Goal: Task Accomplishment & Management: Manage account settings

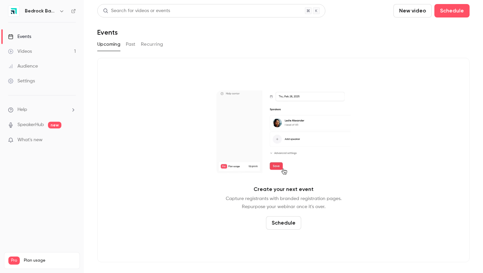
click at [51, 13] on h6 "Bedrock Basics" at bounding box center [41, 11] width 32 height 7
click at [62, 10] on icon "button" at bounding box center [61, 10] width 5 height 5
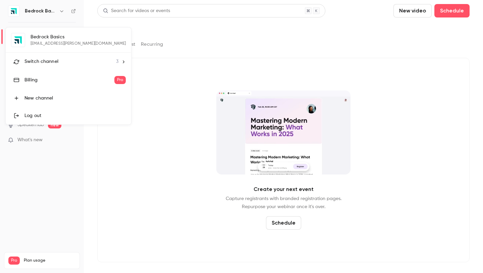
click at [60, 63] on div "Switch channel 3" at bounding box center [72, 61] width 94 height 7
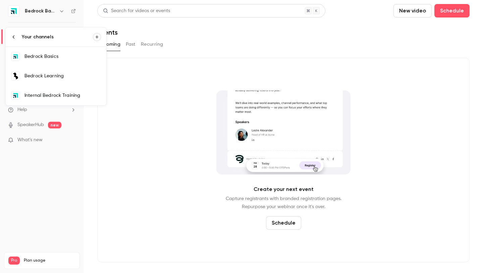
click at [58, 76] on div "Bedrock Learning" at bounding box center [63, 76] width 77 height 7
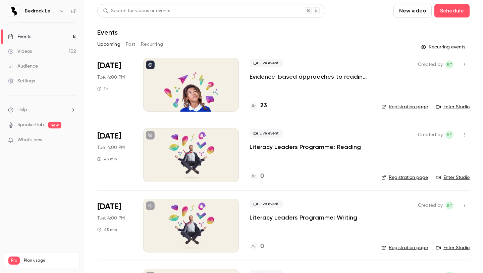
click at [147, 44] on button "Recurring" at bounding box center [152, 44] width 22 height 11
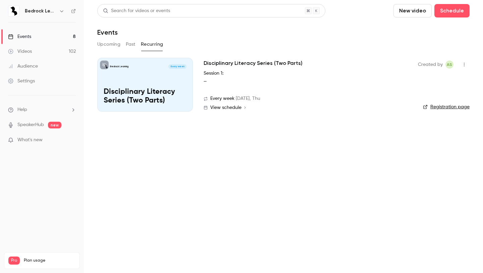
click at [125, 44] on div "Upcoming Past Recurring" at bounding box center [283, 44] width 373 height 11
click at [128, 44] on button "Past" at bounding box center [131, 44] width 10 height 11
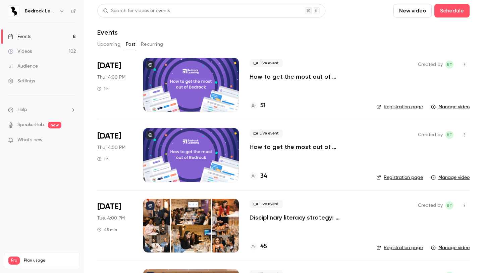
click at [149, 41] on button "Recurring" at bounding box center [152, 44] width 22 height 11
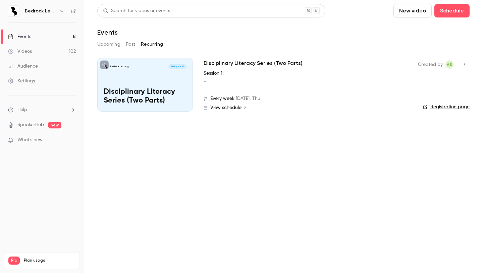
click at [133, 42] on button "Past" at bounding box center [131, 44] width 10 height 11
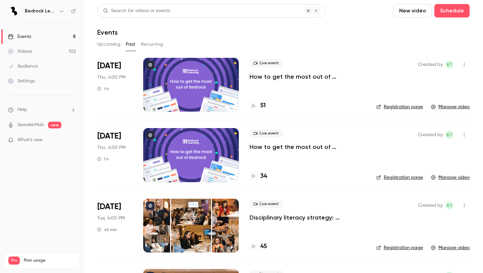
click at [308, 72] on div "Live event How to get the most out of Bedrock next academic year" at bounding box center [308, 69] width 116 height 21
click at [332, 76] on p "How to get the most out of Bedrock next academic year" at bounding box center [308, 77] width 116 height 8
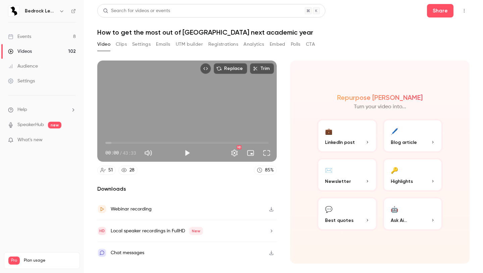
click at [225, 41] on button "Registrations" at bounding box center [223, 44] width 30 height 11
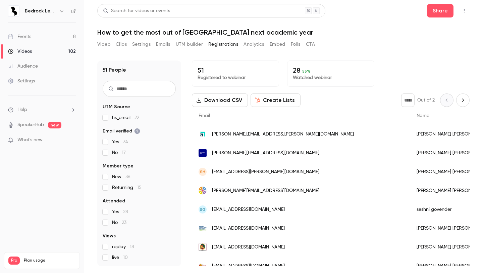
click at [103, 44] on button "Video" at bounding box center [103, 44] width 13 height 11
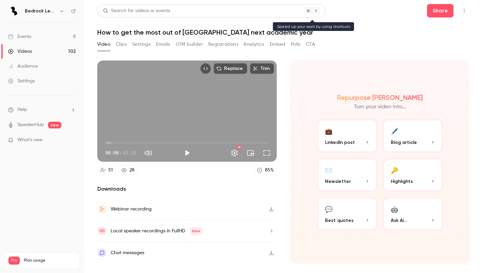
click at [147, 8] on div "Search for videos or events" at bounding box center [136, 10] width 67 height 7
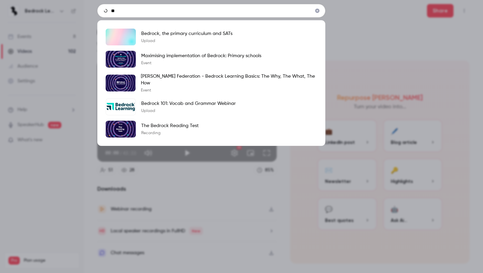
type input "*"
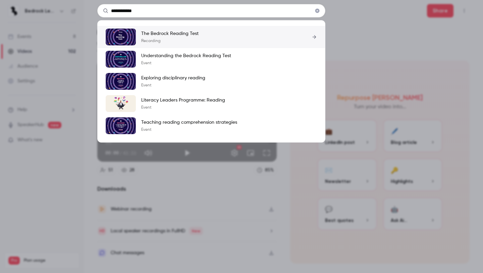
type input "**********"
click at [176, 35] on p "The Bedrock Reading Test" at bounding box center [169, 33] width 57 height 7
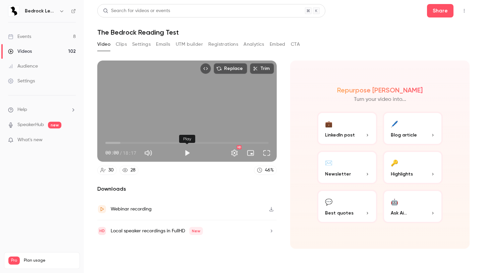
click at [189, 151] on button "Play" at bounding box center [187, 152] width 13 height 13
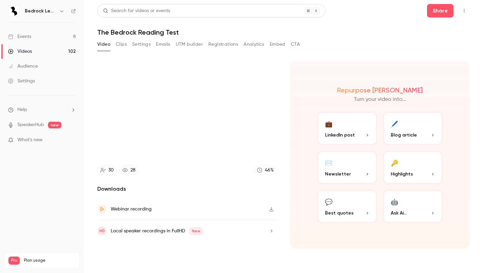
type input "****"
click at [142, 43] on button "Settings" at bounding box center [141, 44] width 18 height 11
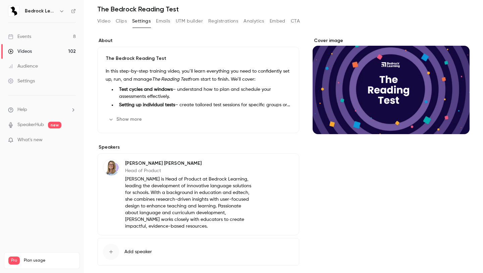
scroll to position [53, 0]
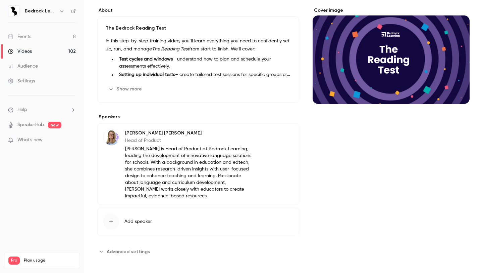
click at [124, 252] on span "Advanced settings" at bounding box center [128, 251] width 43 height 7
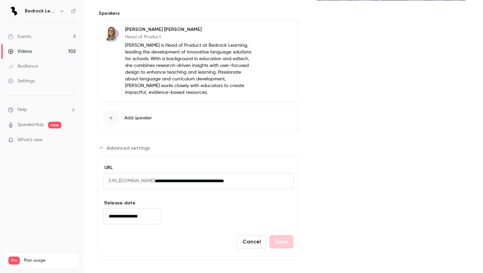
click at [100, 144] on button "Advanced settings" at bounding box center [125, 147] width 57 height 11
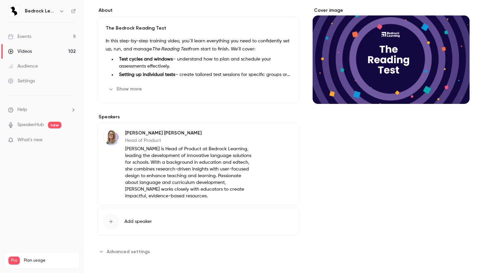
scroll to position [0, 0]
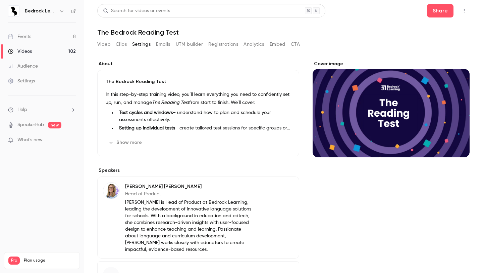
click at [101, 47] on button "Video" at bounding box center [103, 44] width 13 height 11
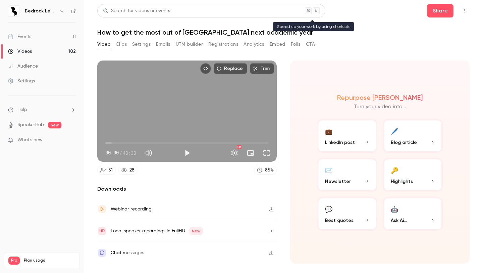
click at [188, 10] on div "Search for videos or events" at bounding box center [211, 10] width 228 height 13
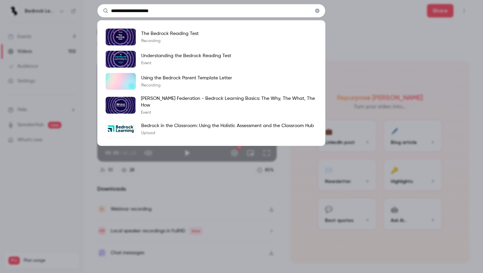
click at [165, 7] on input "**********" at bounding box center [211, 10] width 228 height 13
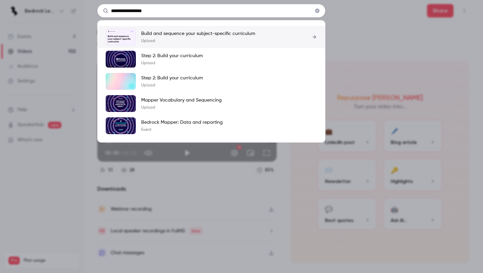
type input "**********"
click at [151, 37] on div "Build and sequence your subject-specific curriculum Upload" at bounding box center [198, 36] width 114 height 13
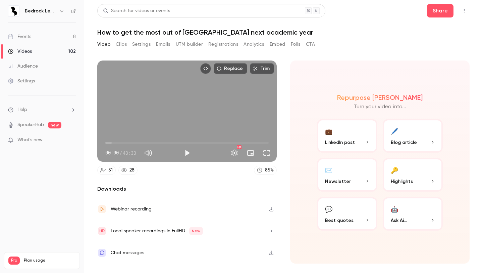
click at [215, 46] on button "Registrations" at bounding box center [223, 44] width 30 height 11
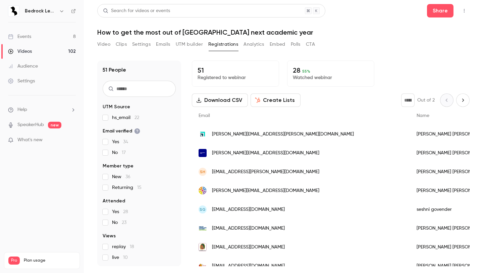
click at [253, 45] on button "Analytics" at bounding box center [254, 44] width 21 height 11
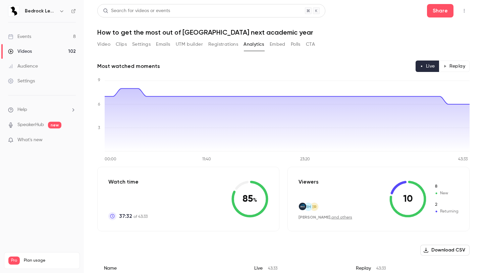
click at [277, 45] on button "Embed" at bounding box center [278, 44] width 16 height 11
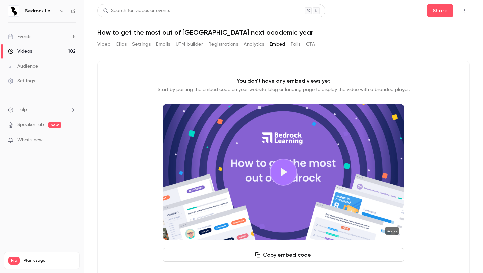
click at [163, 44] on button "Emails" at bounding box center [163, 44] width 14 height 11
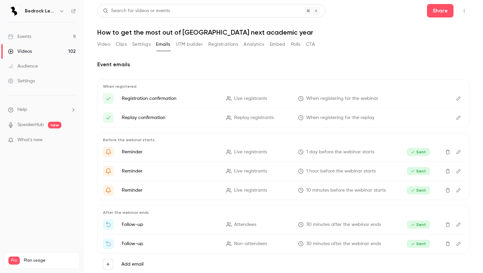
click at [148, 115] on p "Replay confirmation" at bounding box center [170, 117] width 96 height 7
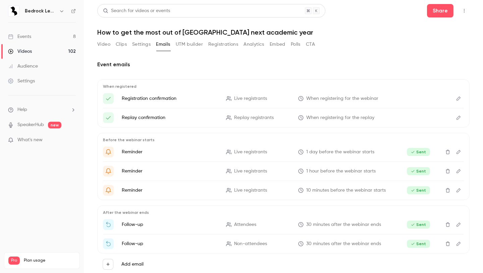
click at [227, 46] on button "Registrations" at bounding box center [223, 44] width 30 height 11
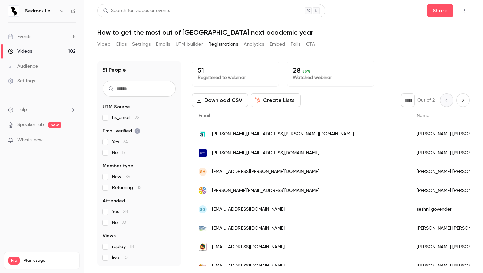
click at [137, 42] on button "Settings" at bounding box center [141, 44] width 18 height 11
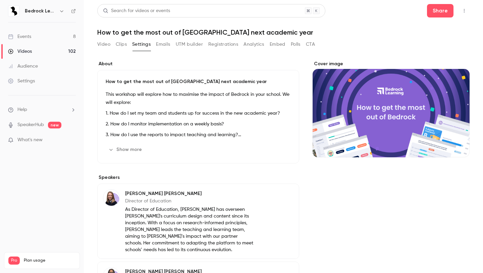
click at [118, 41] on button "Clips" at bounding box center [121, 44] width 11 height 11
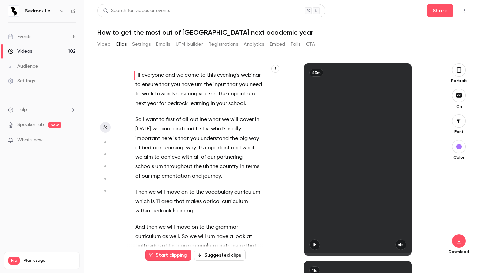
click at [103, 41] on button "Video" at bounding box center [103, 44] width 13 height 11
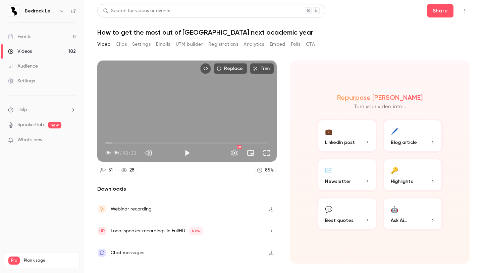
click at [35, 52] on link "Videos 102" at bounding box center [42, 51] width 84 height 15
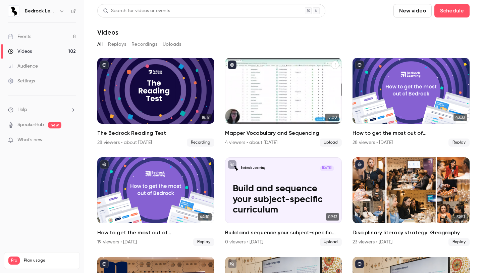
click at [283, 75] on div "Mapper Vocabulary and Sequencing" at bounding box center [283, 91] width 117 height 66
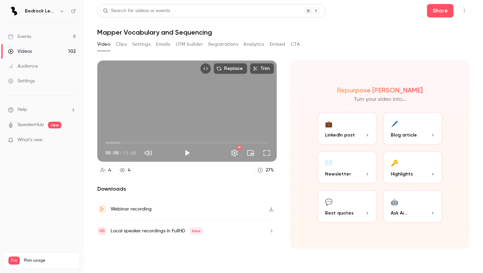
click at [216, 43] on button "Registrations" at bounding box center [223, 44] width 30 height 11
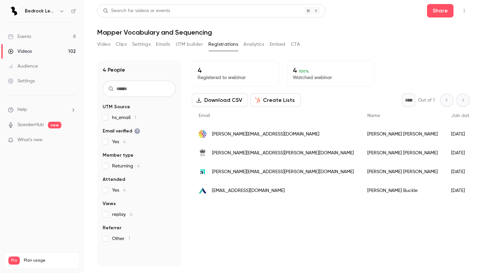
click at [42, 51] on link "Videos 102" at bounding box center [42, 51] width 84 height 15
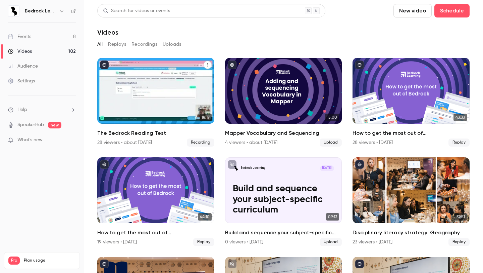
click at [147, 95] on div "The Bedrock Reading Test" at bounding box center [155, 91] width 117 height 66
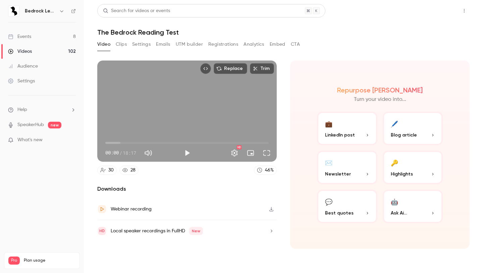
click at [445, 5] on button "Share" at bounding box center [440, 10] width 27 height 13
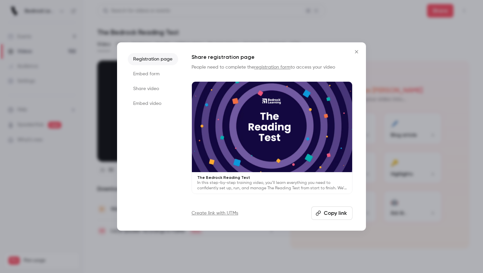
click at [355, 51] on icon "Close" at bounding box center [357, 51] width 8 height 5
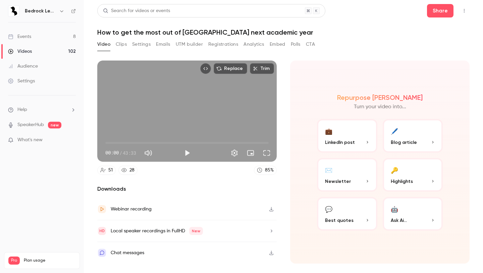
click at [224, 41] on button "Registrations" at bounding box center [223, 44] width 30 height 11
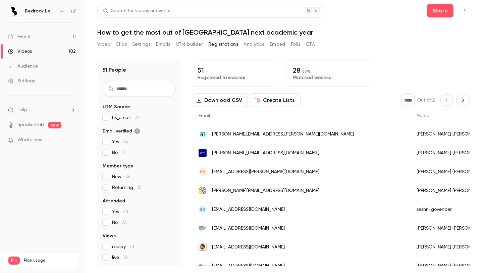
click at [104, 43] on button "Video" at bounding box center [103, 44] width 13 height 11
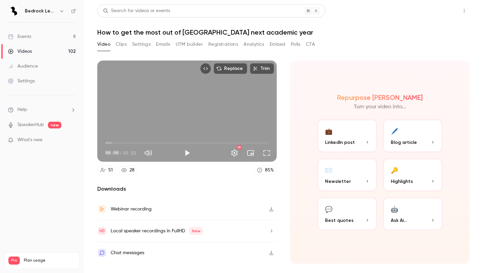
click at [435, 11] on button "Share" at bounding box center [440, 10] width 27 height 13
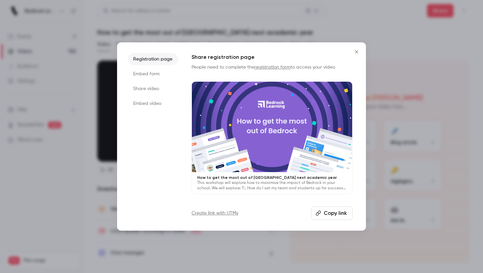
click at [326, 213] on button "Copy link" at bounding box center [332, 212] width 41 height 13
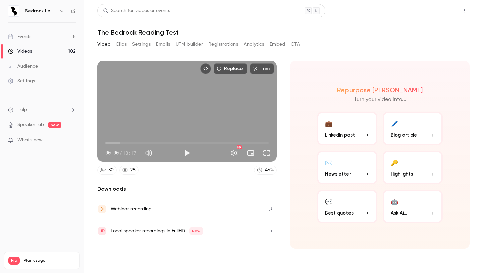
click at [436, 13] on button "Share" at bounding box center [440, 10] width 27 height 13
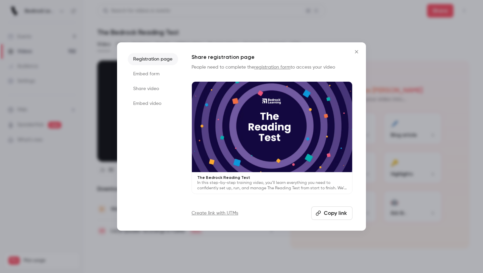
click at [322, 211] on button "Copy link" at bounding box center [332, 212] width 41 height 13
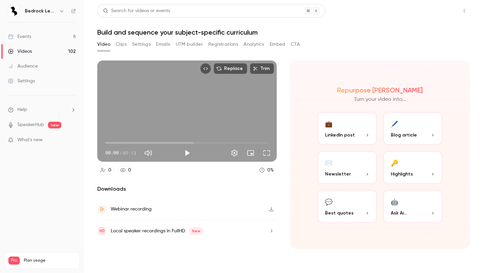
click at [432, 10] on button "Share" at bounding box center [440, 10] width 27 height 13
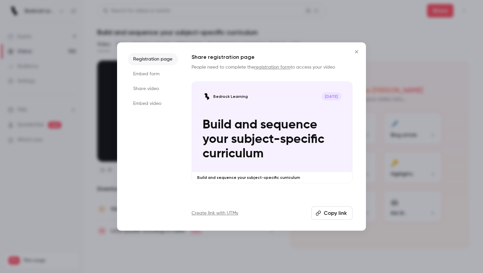
click at [327, 213] on button "Copy link" at bounding box center [332, 212] width 41 height 13
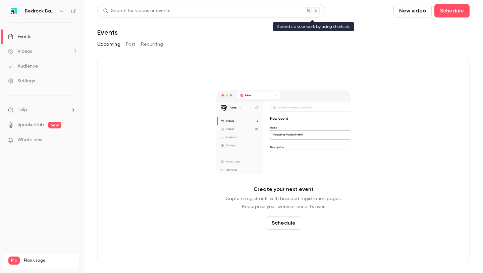
click at [132, 8] on div "Search for videos or events" at bounding box center [136, 10] width 67 height 7
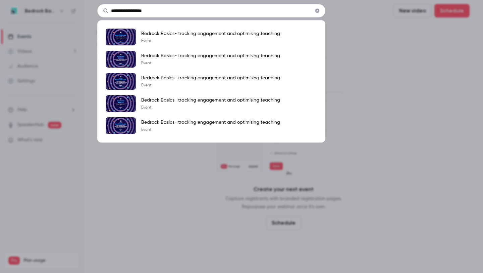
type input "**********"
click at [92, 48] on div "**********" at bounding box center [241, 136] width 483 height 273
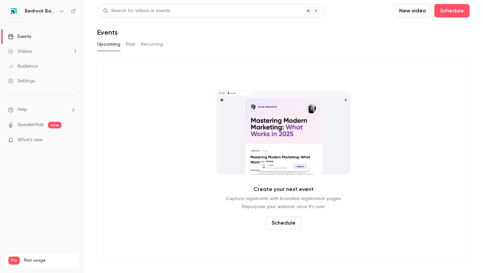
click at [60, 11] on icon "button" at bounding box center [61, 10] width 5 height 5
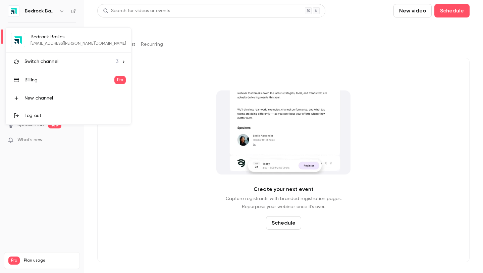
click at [51, 59] on span "Switch channel" at bounding box center [42, 61] width 34 height 7
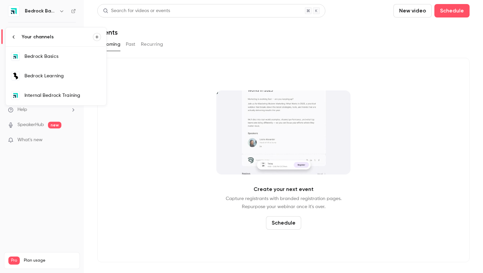
click at [51, 72] on link "Bedrock Learning" at bounding box center [56, 75] width 101 height 19
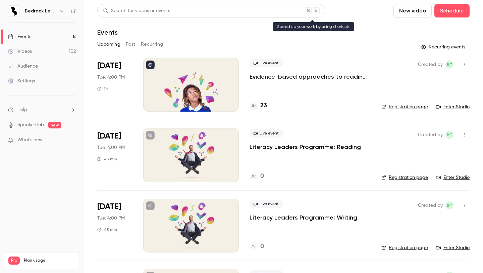
click at [151, 12] on div "Search for videos or events" at bounding box center [136, 10] width 67 height 7
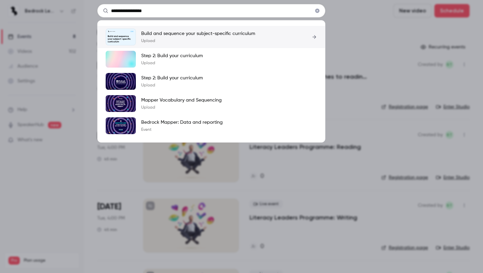
type input "**********"
click at [196, 42] on p "Upload" at bounding box center [198, 40] width 114 height 5
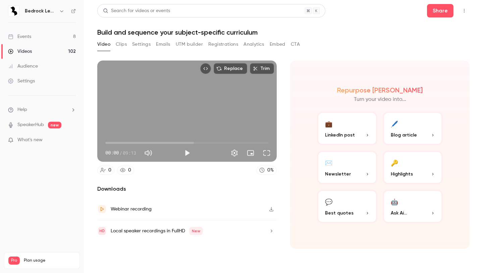
click at [134, 44] on button "Settings" at bounding box center [141, 44] width 18 height 11
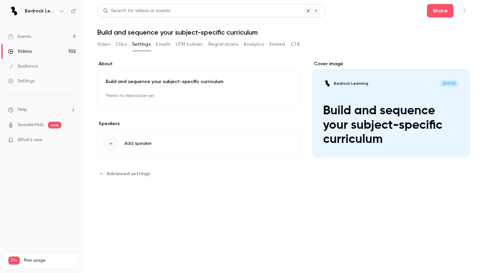
click at [456, 147] on icon "Cover image" at bounding box center [457, 144] width 7 height 5
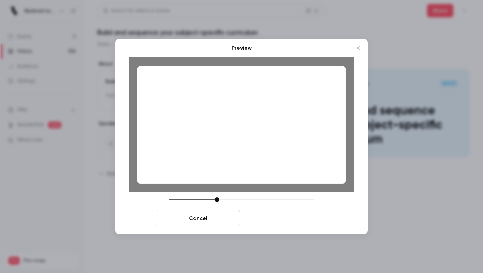
click at [288, 222] on button "Save cover" at bounding box center [285, 218] width 85 height 16
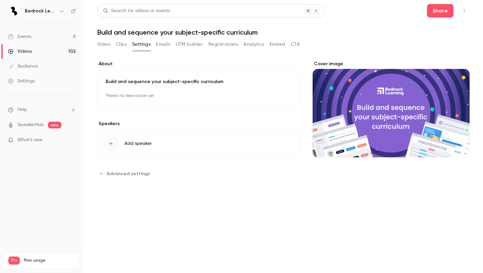
click at [120, 44] on button "Clips" at bounding box center [121, 44] width 11 height 11
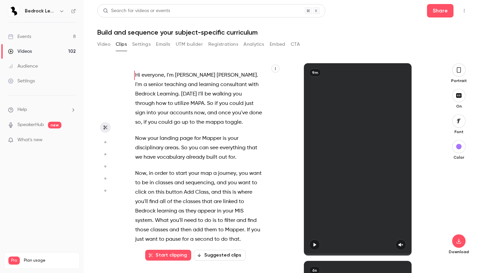
click at [142, 44] on button "Settings" at bounding box center [141, 44] width 18 height 11
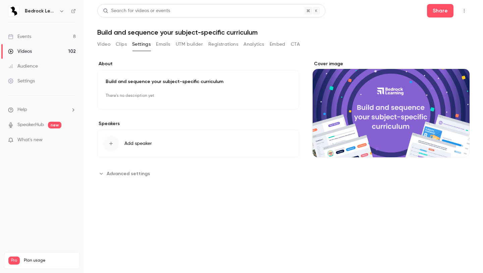
click at [99, 44] on button "Video" at bounding box center [103, 44] width 13 height 11
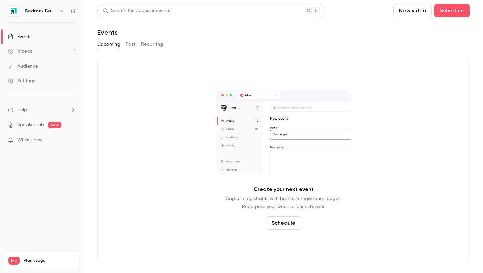
click at [53, 11] on h6 "Bedrock Basics" at bounding box center [41, 11] width 32 height 7
click at [58, 11] on button "button" at bounding box center [62, 11] width 8 height 8
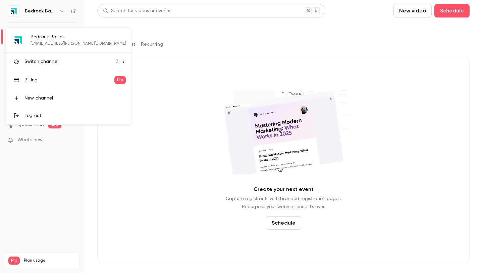
click at [96, 62] on li "Switch channel 3" at bounding box center [69, 62] width 126 height 18
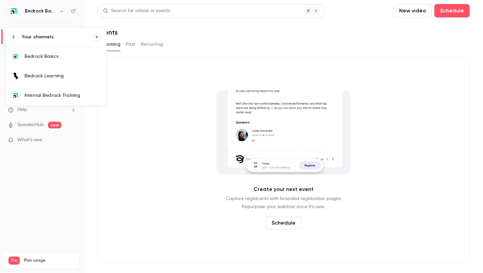
click at [61, 74] on div "Bedrock Learning" at bounding box center [63, 76] width 77 height 7
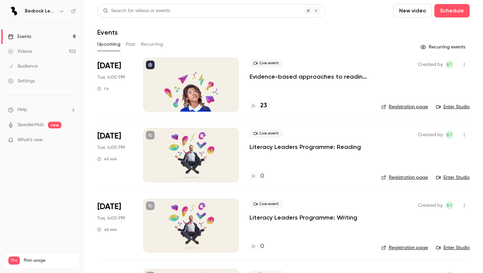
click at [131, 42] on button "Past" at bounding box center [131, 44] width 10 height 11
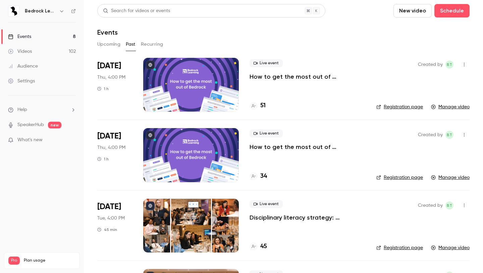
click at [283, 75] on p "How to get the most out of [GEOGRAPHIC_DATA] next academic year" at bounding box center [308, 77] width 116 height 8
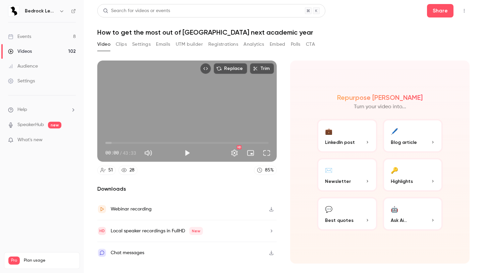
click at [149, 43] on button "Settings" at bounding box center [141, 44] width 18 height 11
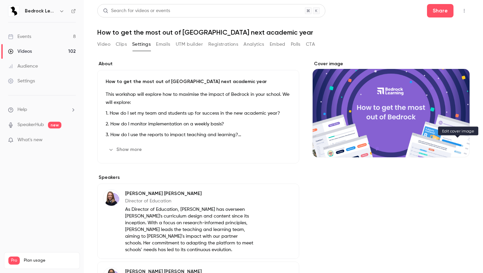
click at [460, 148] on icon "Cover image" at bounding box center [457, 144] width 7 height 5
click at [444, 86] on div "Cover image" at bounding box center [391, 108] width 157 height 97
click at [0, 0] on input "Cover image" at bounding box center [0, 0] width 0 height 0
